Goal: Task Accomplishment & Management: Use online tool/utility

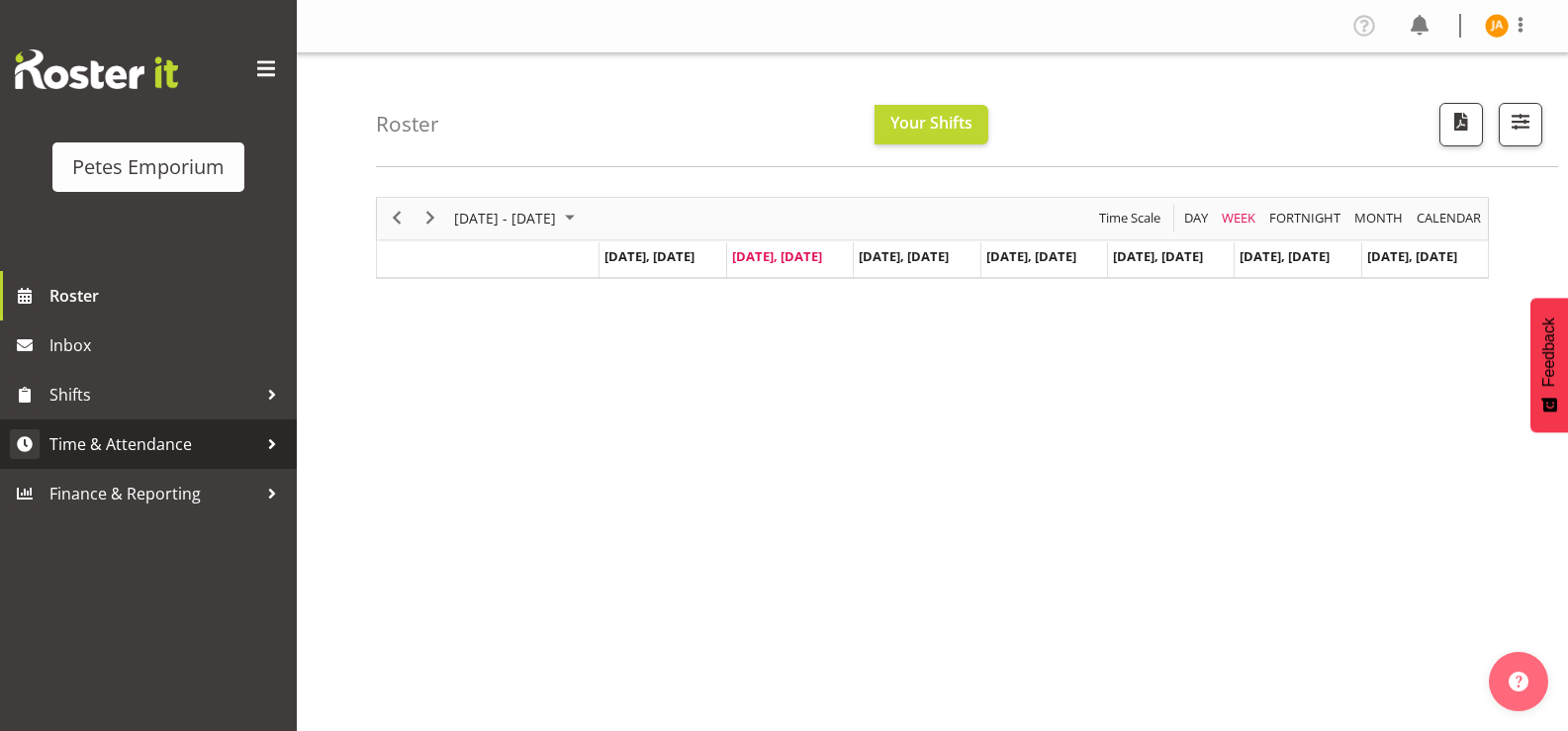
click at [157, 446] on span "Time & Attendance" at bounding box center [153, 444] width 208 height 30
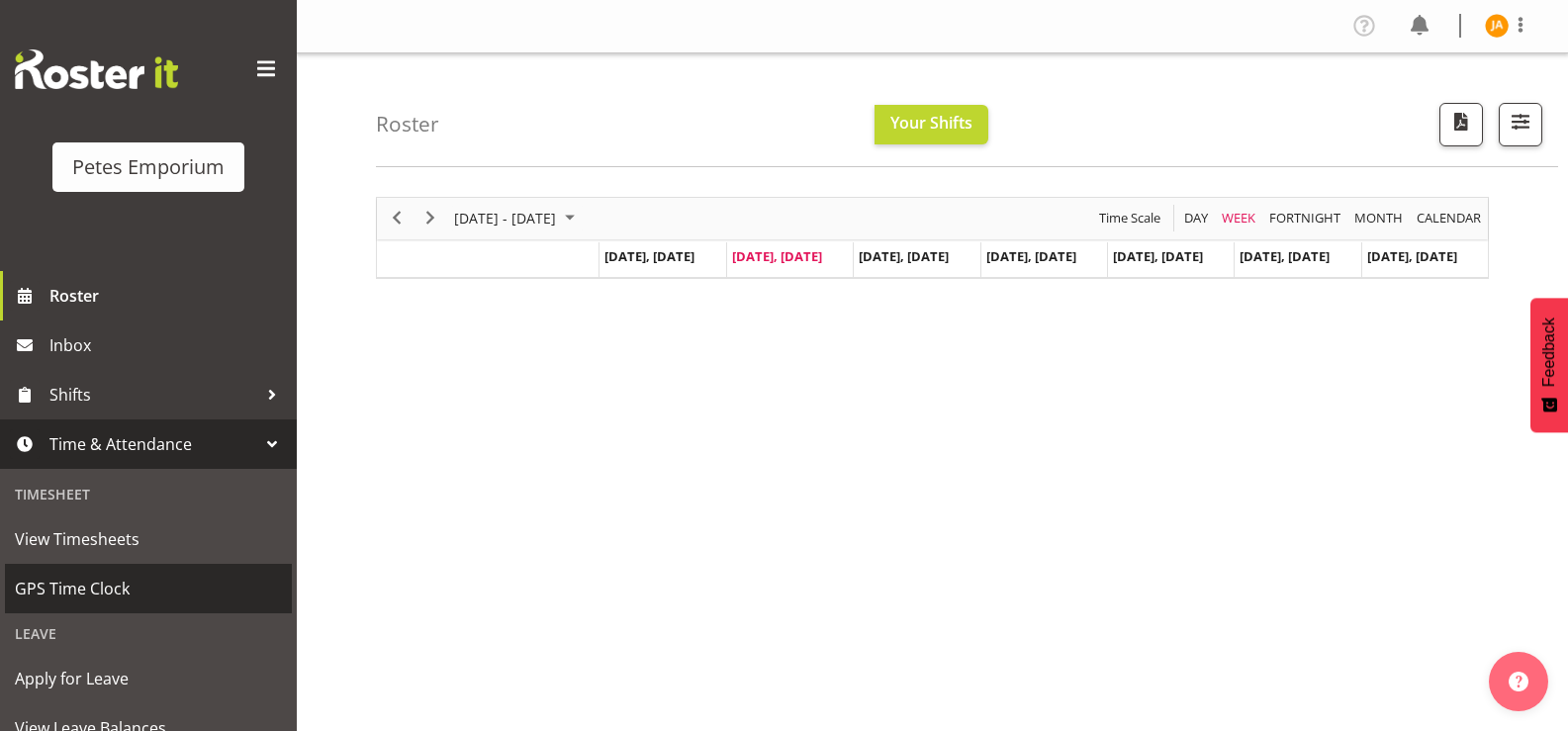
click at [110, 587] on span "GPS Time Clock" at bounding box center [148, 589] width 267 height 30
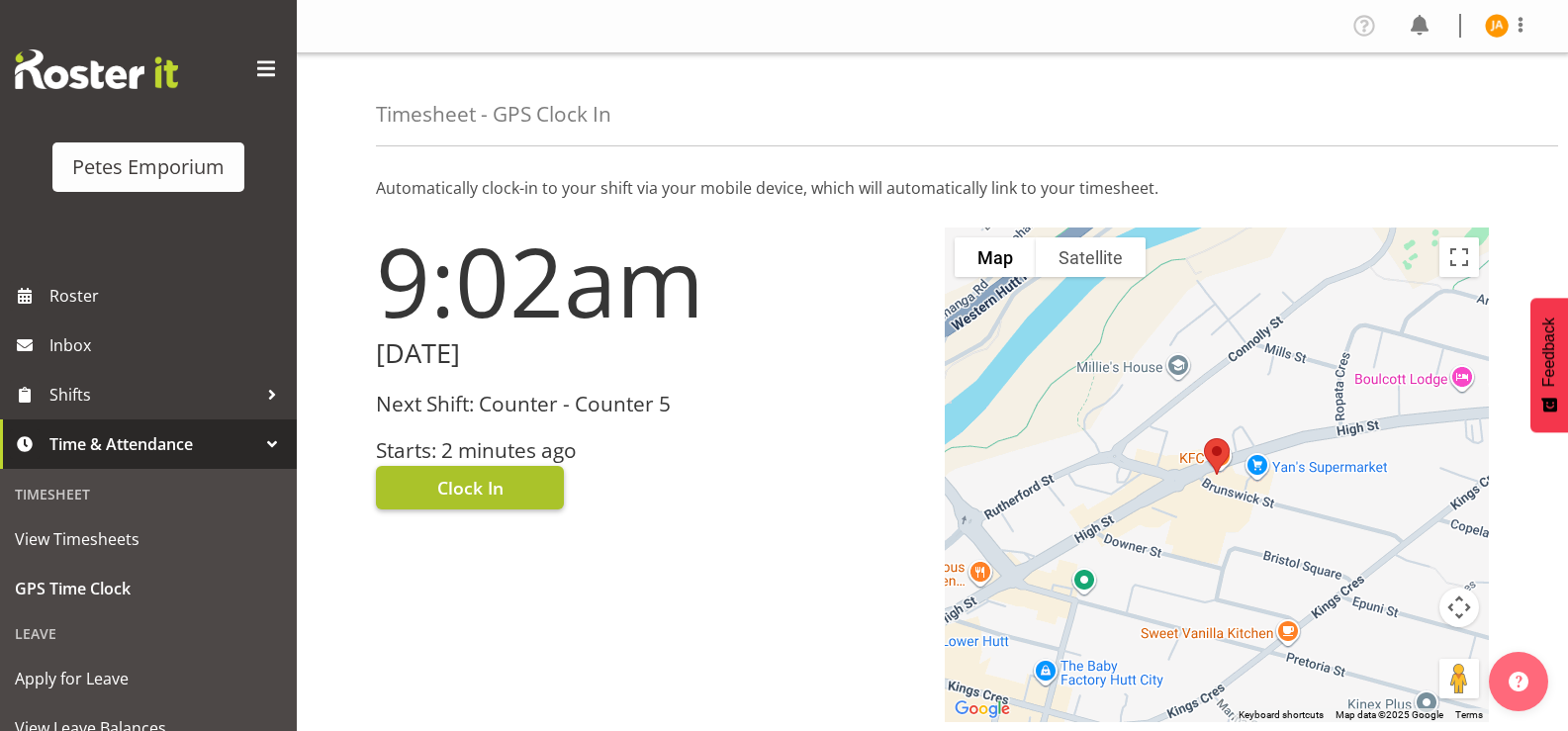
click at [506, 479] on button "Clock In" at bounding box center [469, 488] width 188 height 44
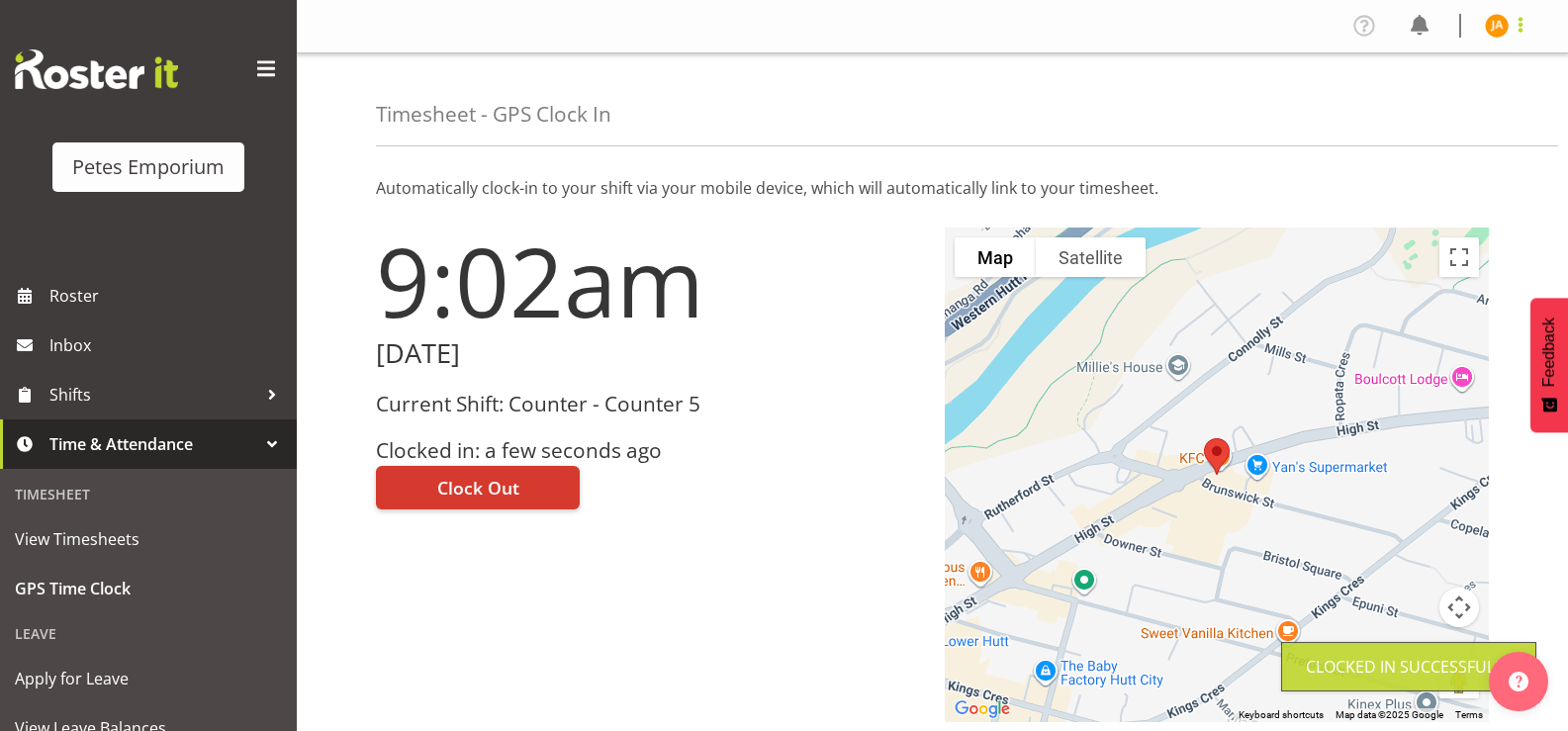
click at [1526, 30] on span at bounding box center [1521, 25] width 24 height 24
click at [1424, 108] on link "Log Out" at bounding box center [1437, 104] width 190 height 36
